Goal: Find contact information: Find contact information

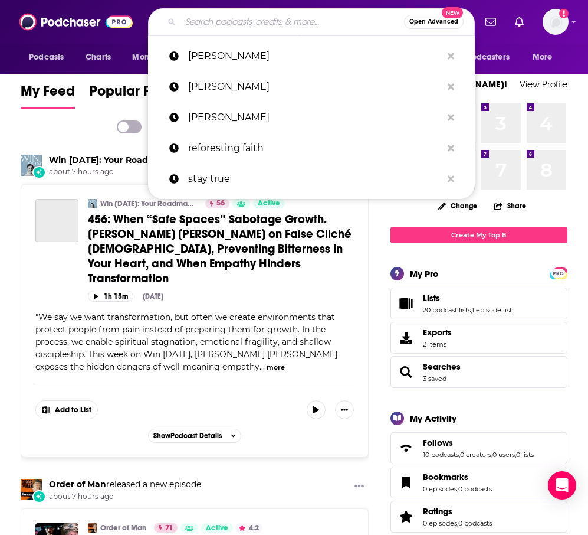
click at [272, 15] on input "Search podcasts, credits, & more..." at bounding box center [293, 21] width 224 height 19
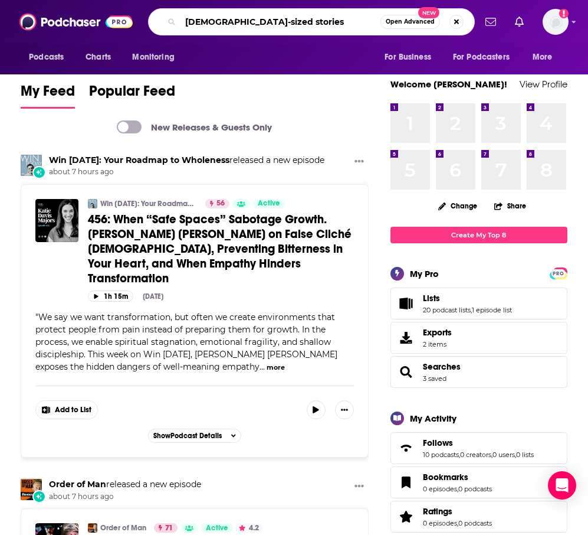
type input "[DEMOGRAPHIC_DATA]-sized stories"
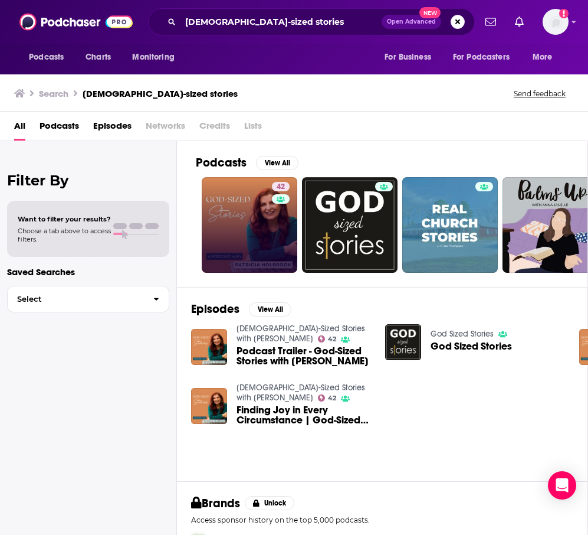
click at [270, 209] on link "42" at bounding box center [250, 225] width 96 height 96
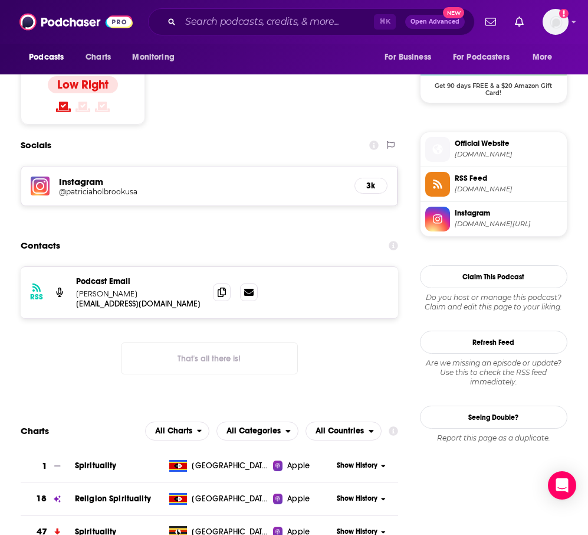
scroll to position [942, 0]
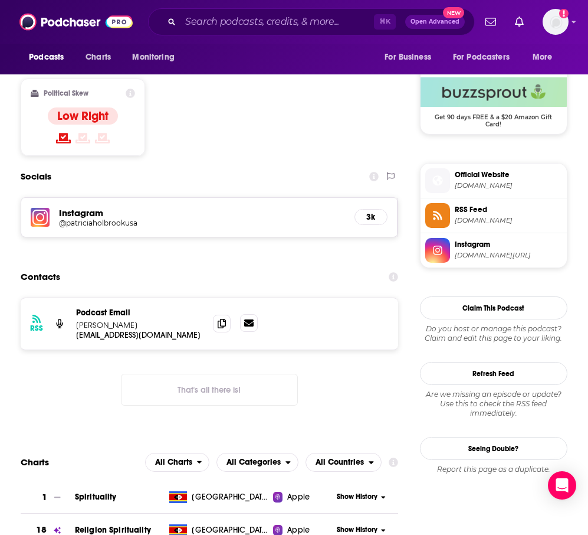
click at [243, 314] on link at bounding box center [249, 323] width 18 height 18
